Goal: Check status: Check status

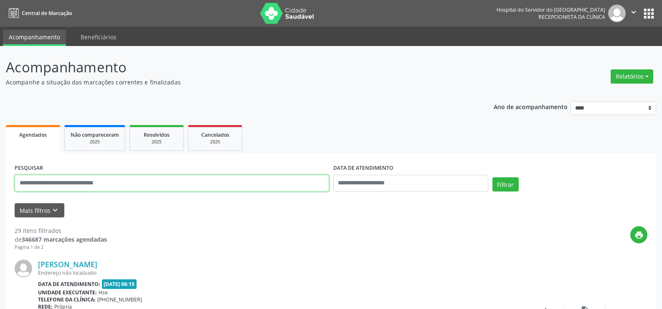
click at [49, 180] on input "text" at bounding box center [172, 183] width 315 height 17
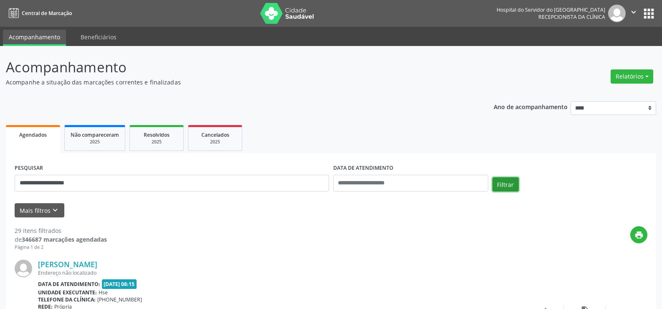
click at [501, 189] on button "Filtrar" at bounding box center [505, 184] width 26 height 14
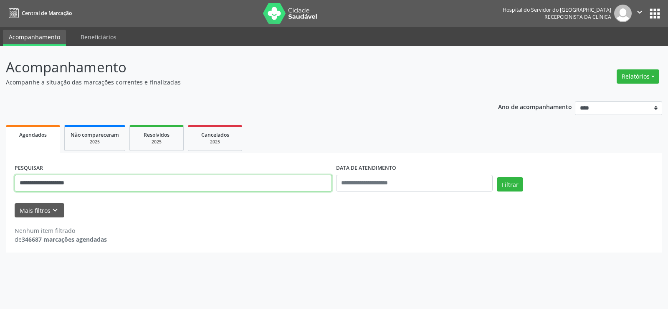
click at [86, 185] on input "**********" at bounding box center [173, 183] width 317 height 17
type input "**********"
click at [497, 177] on button "Filtrar" at bounding box center [510, 184] width 26 height 14
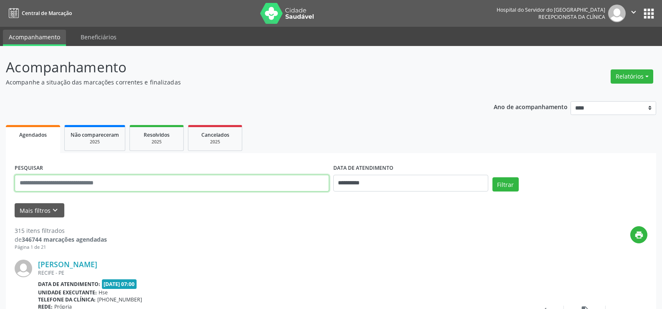
click at [60, 180] on input "text" at bounding box center [172, 183] width 315 height 17
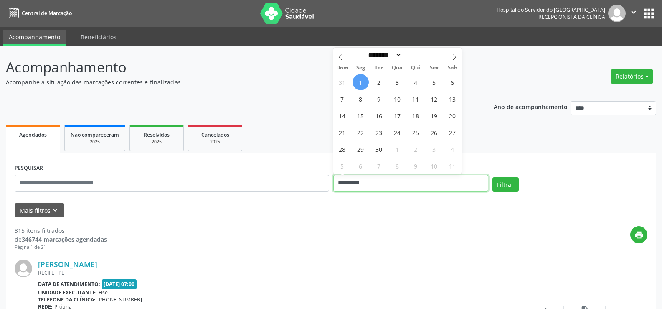
click at [492, 177] on button "Filtrar" at bounding box center [505, 184] width 26 height 14
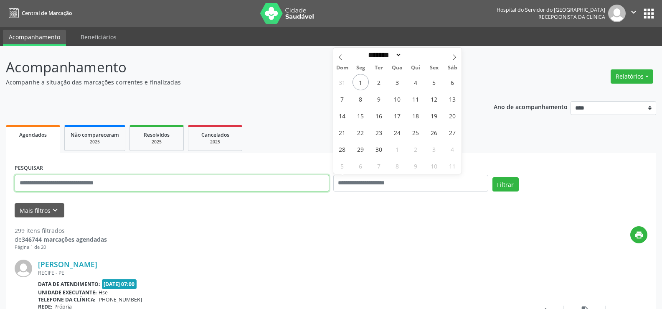
click at [46, 185] on input "text" at bounding box center [172, 183] width 315 height 17
type input "*"
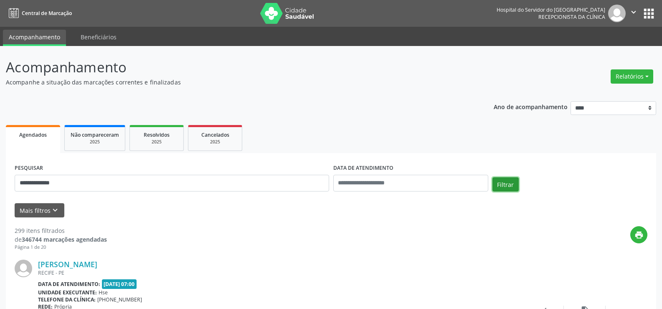
click at [496, 187] on button "Filtrar" at bounding box center [505, 184] width 26 height 14
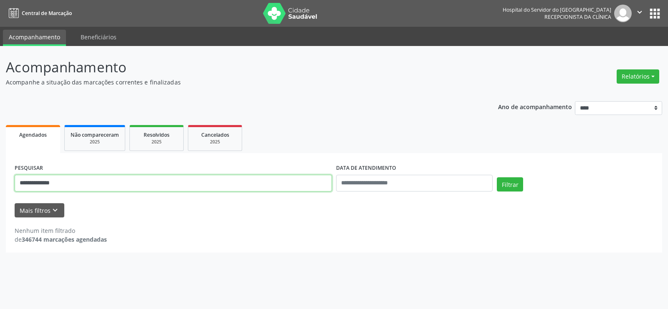
drag, startPoint x: 0, startPoint y: 184, endPoint x: 1, endPoint y: 191, distance: 7.6
click at [0, 196] on div "**********" at bounding box center [334, 177] width 668 height 263
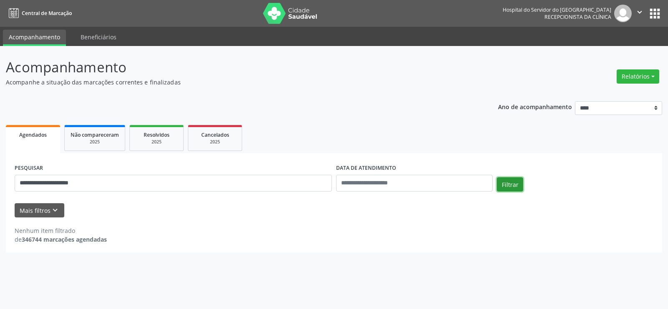
click at [512, 183] on button "Filtrar" at bounding box center [510, 184] width 26 height 14
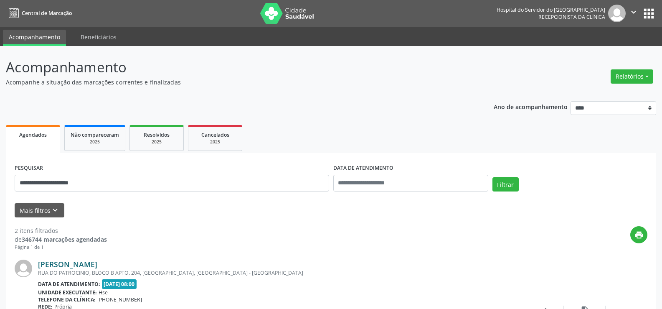
click at [97, 264] on link "[PERSON_NAME]" at bounding box center [67, 263] width 59 height 9
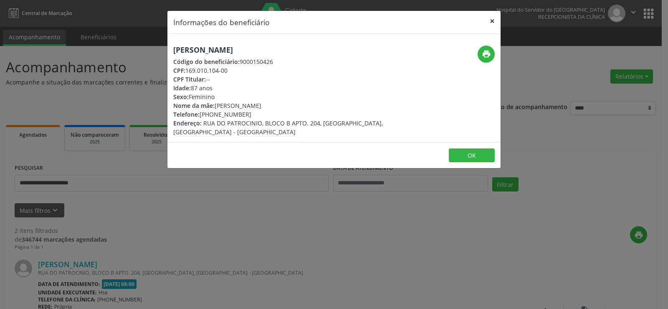
click at [495, 20] on button "×" at bounding box center [492, 21] width 17 height 20
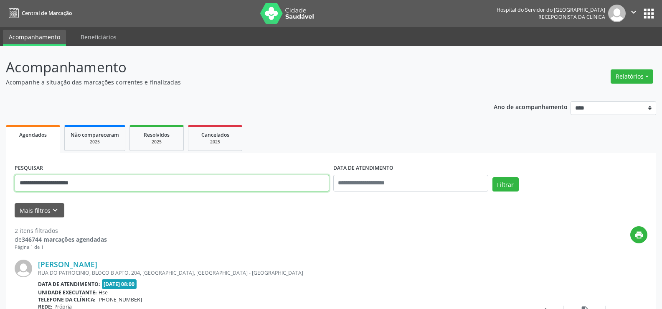
drag, startPoint x: 111, startPoint y: 185, endPoint x: 0, endPoint y: 217, distance: 115.7
click at [0, 217] on div "**********" at bounding box center [331, 283] width 662 height 474
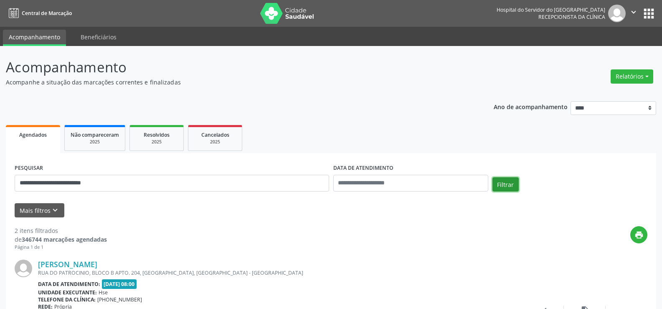
click at [498, 180] on button "Filtrar" at bounding box center [505, 184] width 26 height 14
click at [97, 267] on link "[PERSON_NAME] de [PERSON_NAME]" at bounding box center [104, 263] width 132 height 9
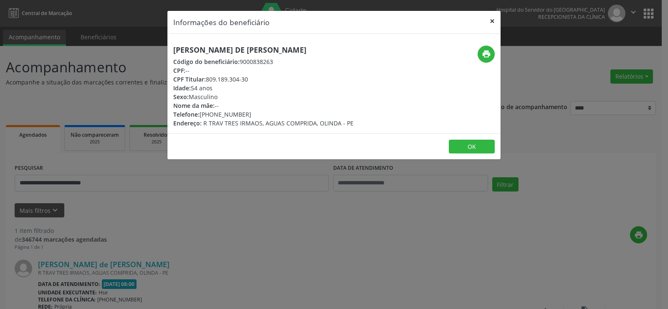
click at [490, 21] on button "×" at bounding box center [492, 21] width 17 height 20
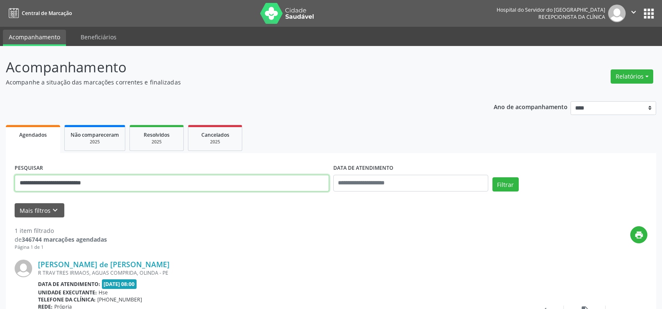
drag, startPoint x: 119, startPoint y: 185, endPoint x: 0, endPoint y: 176, distance: 119.4
click at [0, 176] on div "**********" at bounding box center [331, 219] width 662 height 347
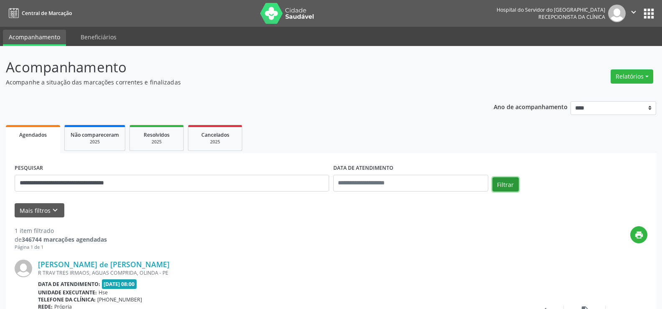
click at [504, 185] on button "Filtrar" at bounding box center [505, 184] width 26 height 14
click at [128, 266] on link "[PERSON_NAME] da [PERSON_NAME]" at bounding box center [104, 263] width 132 height 9
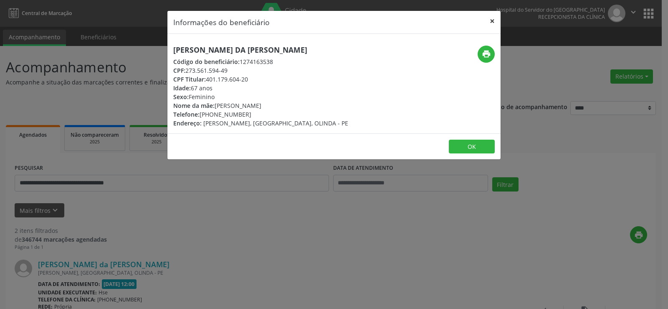
drag, startPoint x: 492, startPoint y: 22, endPoint x: 485, endPoint y: 24, distance: 7.1
click at [492, 22] on button "×" at bounding box center [492, 21] width 17 height 20
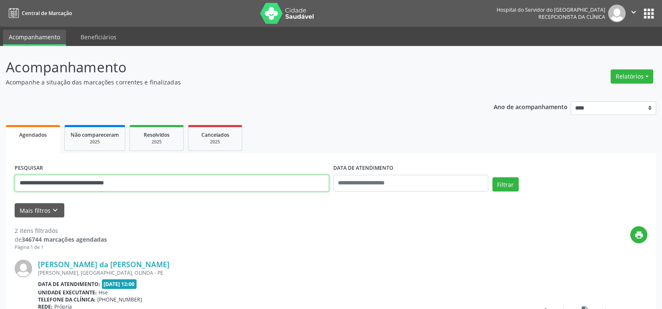
drag, startPoint x: 174, startPoint y: 183, endPoint x: 0, endPoint y: 188, distance: 173.9
click at [0, 188] on div "**********" at bounding box center [331, 283] width 662 height 474
click at [492, 177] on button "Filtrar" at bounding box center [505, 184] width 26 height 14
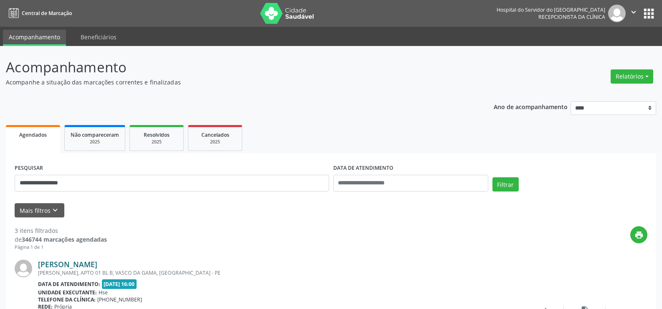
click at [91, 264] on link "[PERSON_NAME]" at bounding box center [67, 263] width 59 height 9
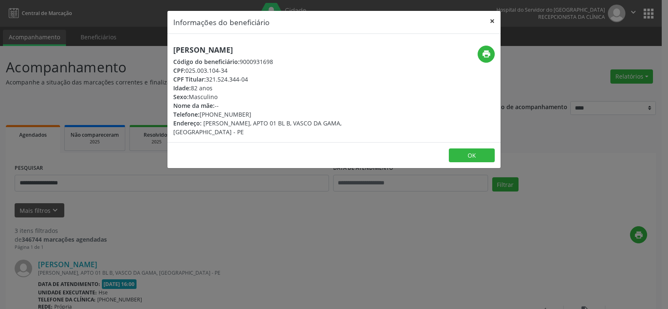
drag, startPoint x: 490, startPoint y: 20, endPoint x: 482, endPoint y: 23, distance: 8.2
click at [490, 20] on button "×" at bounding box center [492, 21] width 17 height 20
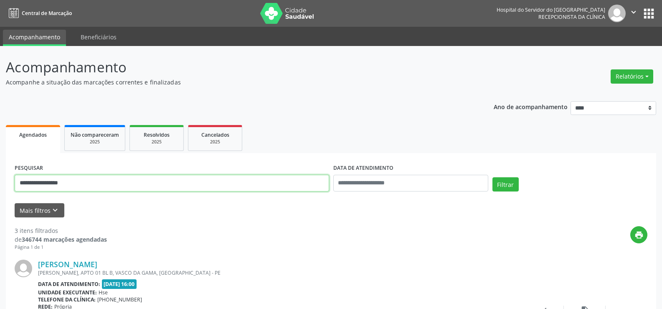
drag, startPoint x: 86, startPoint y: 189, endPoint x: 0, endPoint y: 200, distance: 87.1
click at [507, 182] on button "Filtrar" at bounding box center [505, 184] width 26 height 14
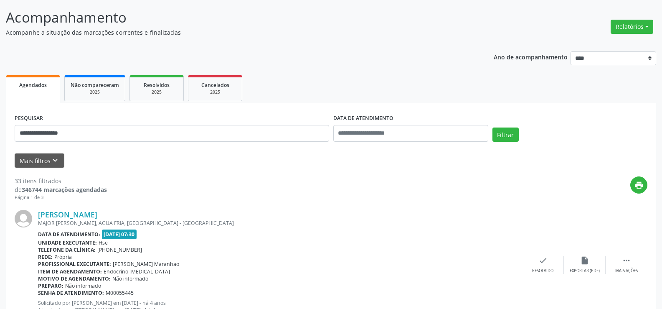
scroll to position [167, 0]
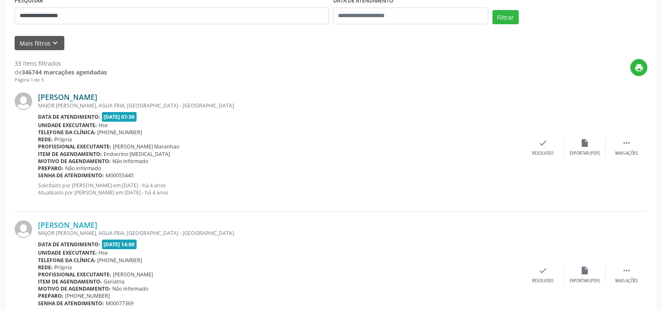
click at [84, 99] on link "[PERSON_NAME]" at bounding box center [67, 96] width 59 height 9
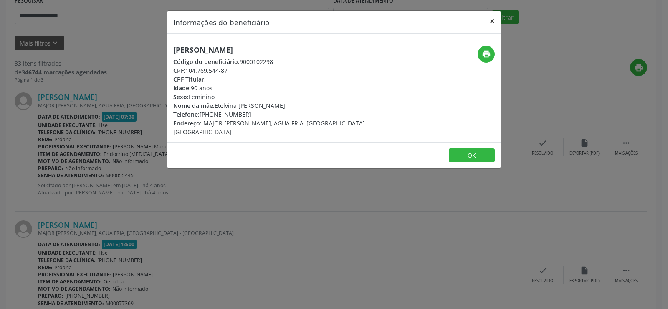
click at [495, 20] on button "×" at bounding box center [492, 21] width 17 height 20
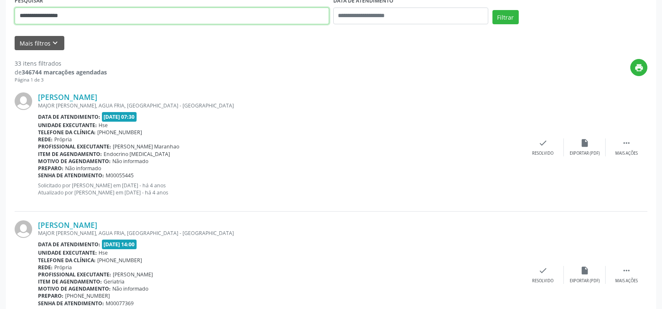
drag, startPoint x: 84, startPoint y: 18, endPoint x: 0, endPoint y: 30, distance: 84.8
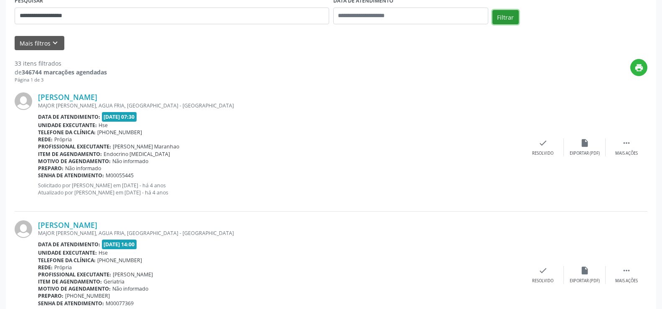
click at [501, 16] on button "Filtrar" at bounding box center [505, 17] width 26 height 14
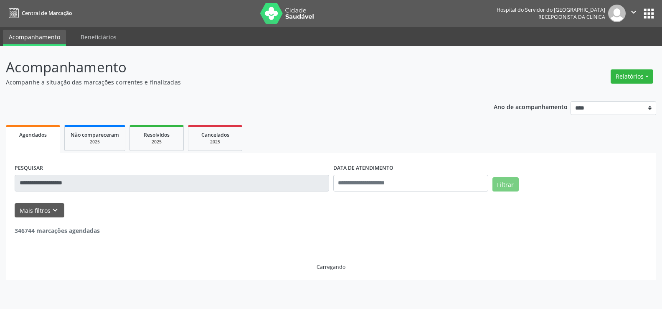
scroll to position [0, 0]
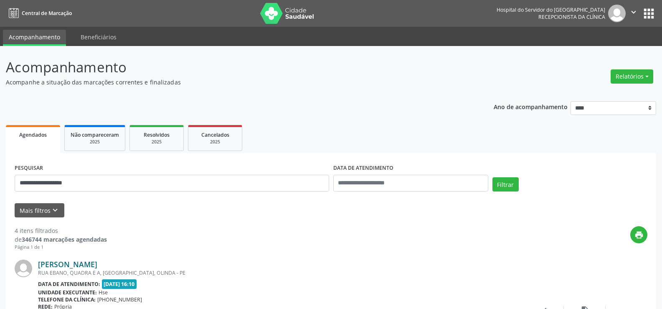
click at [68, 265] on link "[PERSON_NAME]" at bounding box center [67, 263] width 59 height 9
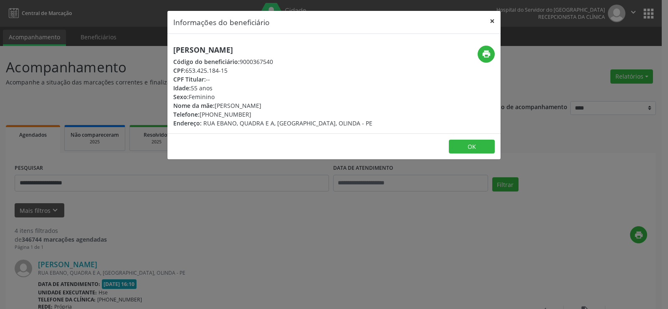
click at [492, 22] on button "×" at bounding box center [492, 21] width 17 height 20
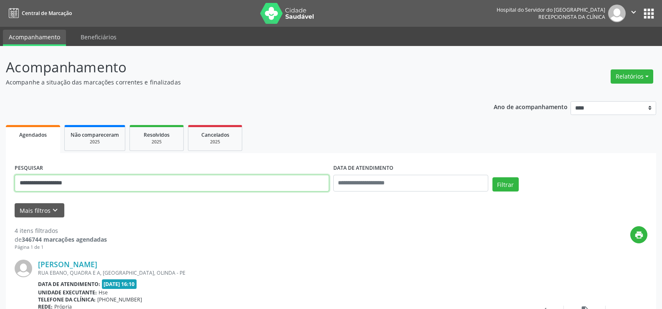
drag, startPoint x: 91, startPoint y: 185, endPoint x: 0, endPoint y: 211, distance: 94.4
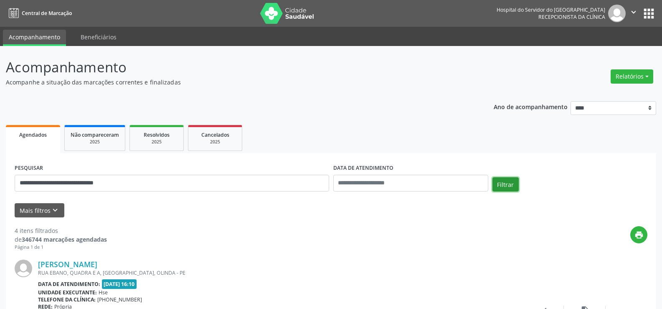
click at [494, 190] on button "Filtrar" at bounding box center [505, 184] width 26 height 14
click at [97, 265] on link "[PERSON_NAME]" at bounding box center [67, 263] width 59 height 9
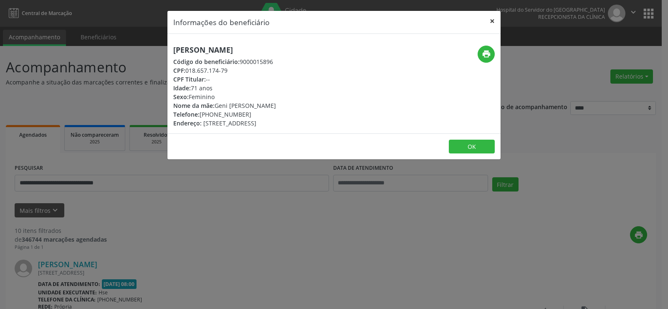
click at [493, 22] on button "×" at bounding box center [492, 21] width 17 height 20
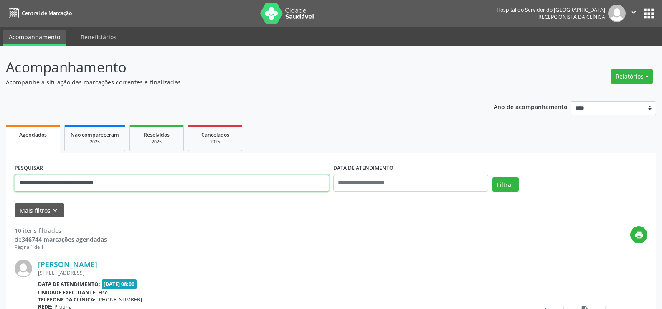
drag, startPoint x: 127, startPoint y: 189, endPoint x: 1, endPoint y: 192, distance: 125.8
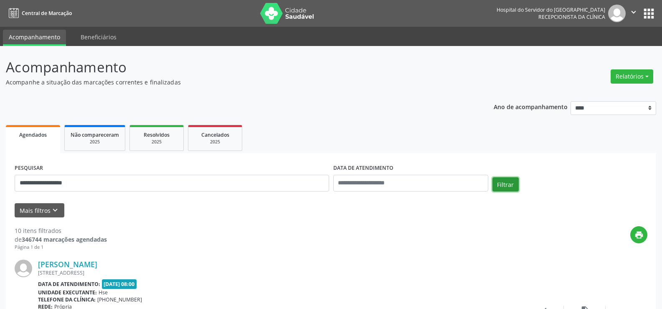
click at [508, 181] on button "Filtrar" at bounding box center [505, 184] width 26 height 14
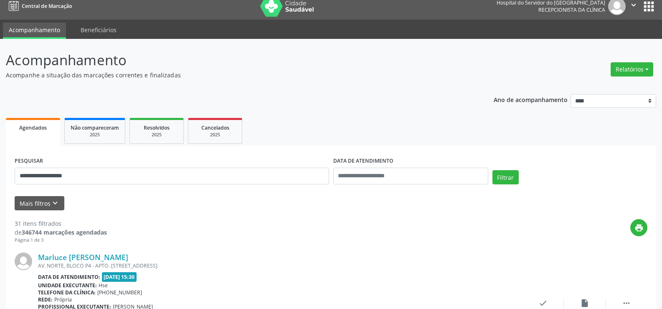
scroll to position [84, 0]
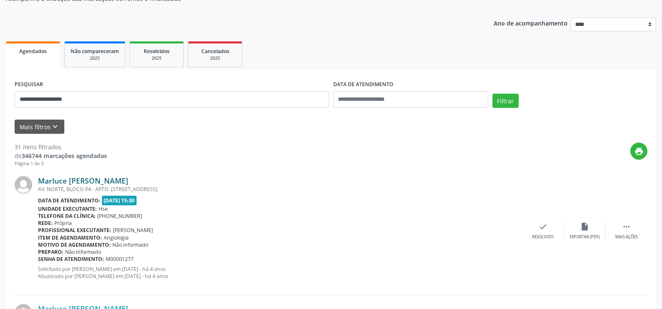
click at [92, 182] on link "Marluce [PERSON_NAME]" at bounding box center [83, 180] width 90 height 9
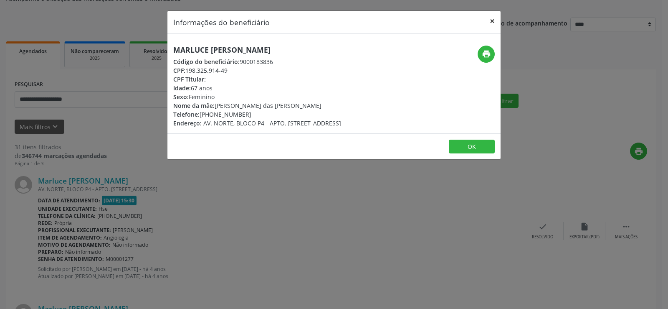
click at [492, 21] on button "×" at bounding box center [492, 21] width 17 height 20
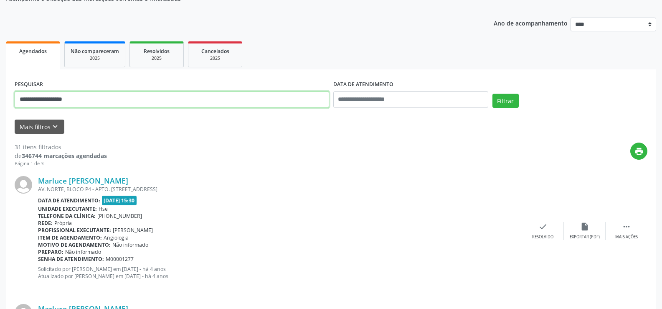
drag, startPoint x: 101, startPoint y: 103, endPoint x: 0, endPoint y: 122, distance: 103.2
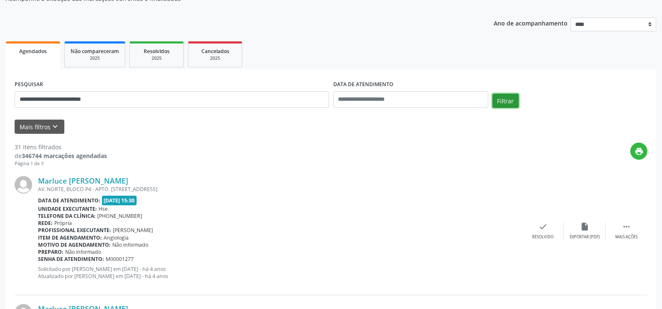
click at [506, 98] on button "Filtrar" at bounding box center [505, 101] width 26 height 14
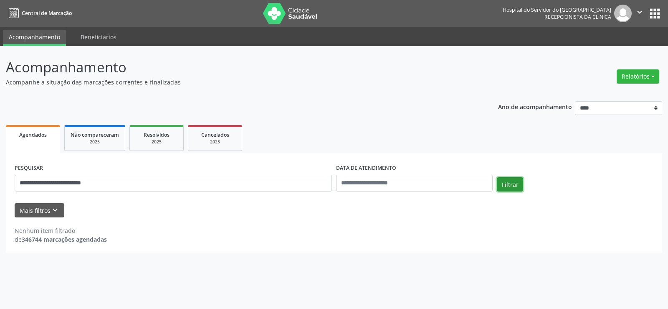
click at [510, 190] on button "Filtrar" at bounding box center [510, 184] width 26 height 14
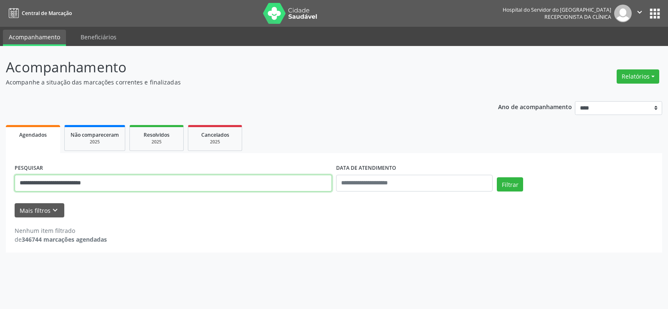
click at [86, 180] on input "**********" at bounding box center [173, 183] width 317 height 17
type input "**********"
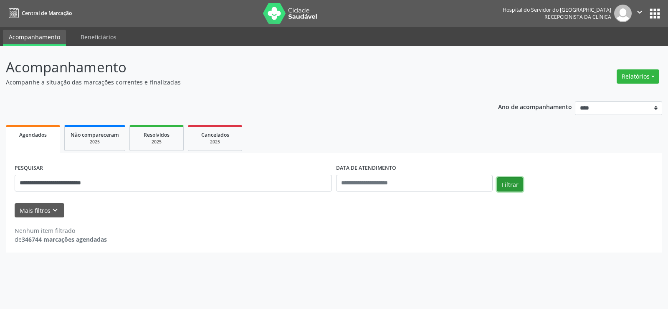
click at [513, 185] on button "Filtrar" at bounding box center [510, 184] width 26 height 14
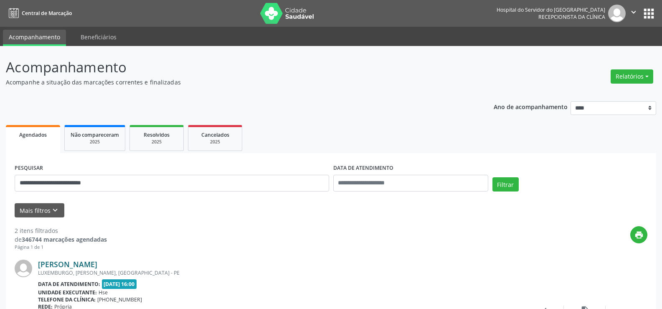
click at [97, 267] on link "[PERSON_NAME]" at bounding box center [67, 263] width 59 height 9
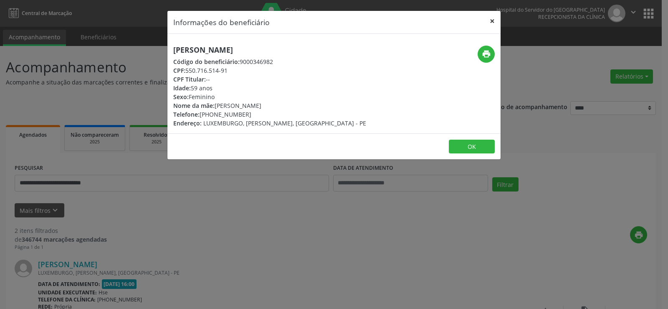
click at [491, 22] on button "×" at bounding box center [492, 21] width 17 height 20
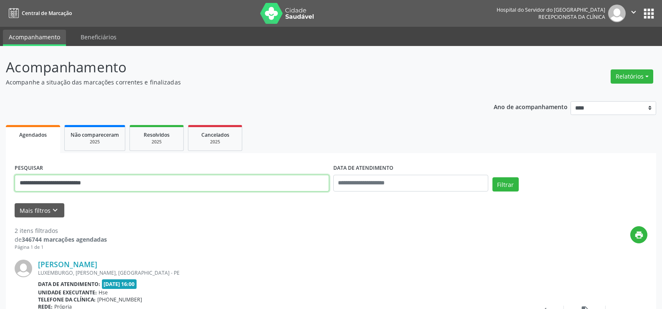
drag, startPoint x: 125, startPoint y: 186, endPoint x: 0, endPoint y: 187, distance: 124.9
click at [0, 187] on div "**********" at bounding box center [331, 283] width 662 height 474
